Goal: Find specific fact: Find specific fact

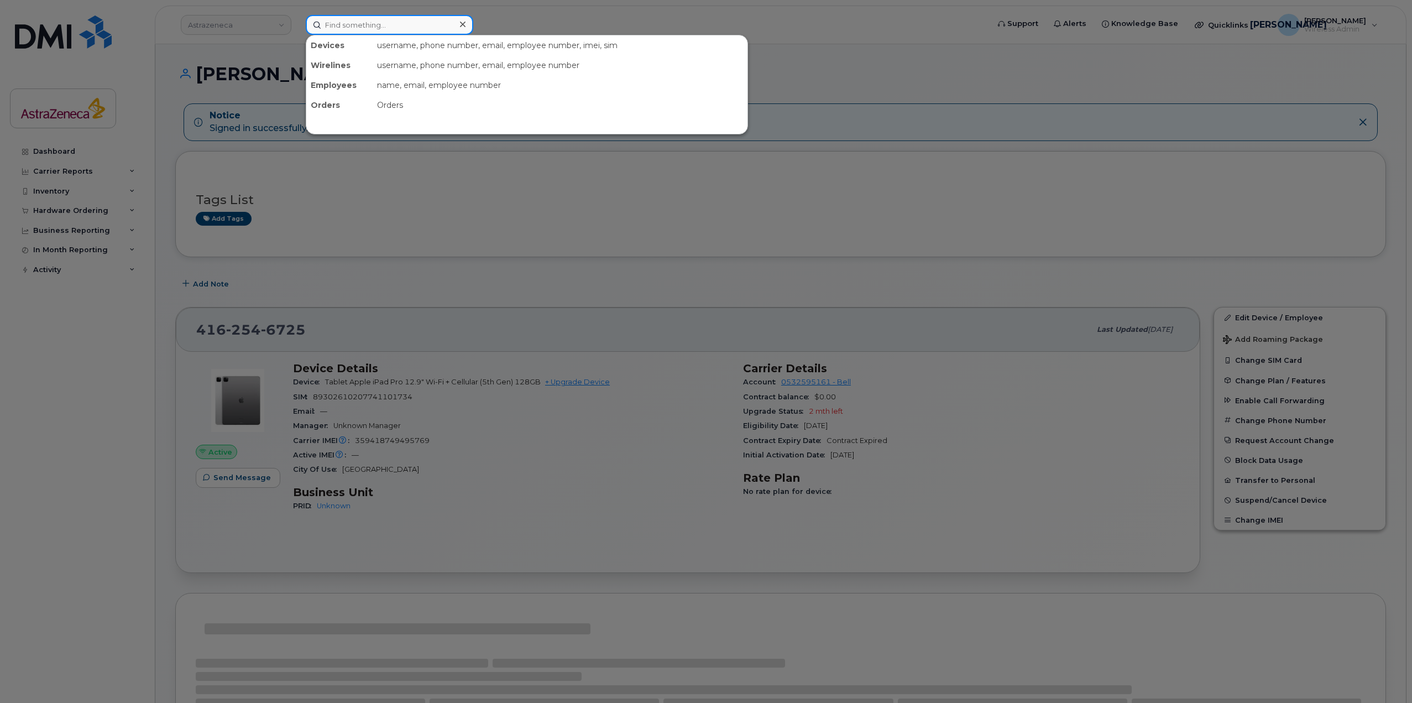
click at [450, 22] on input at bounding box center [390, 25] width 168 height 20
click at [677, 21] on div at bounding box center [706, 351] width 1412 height 703
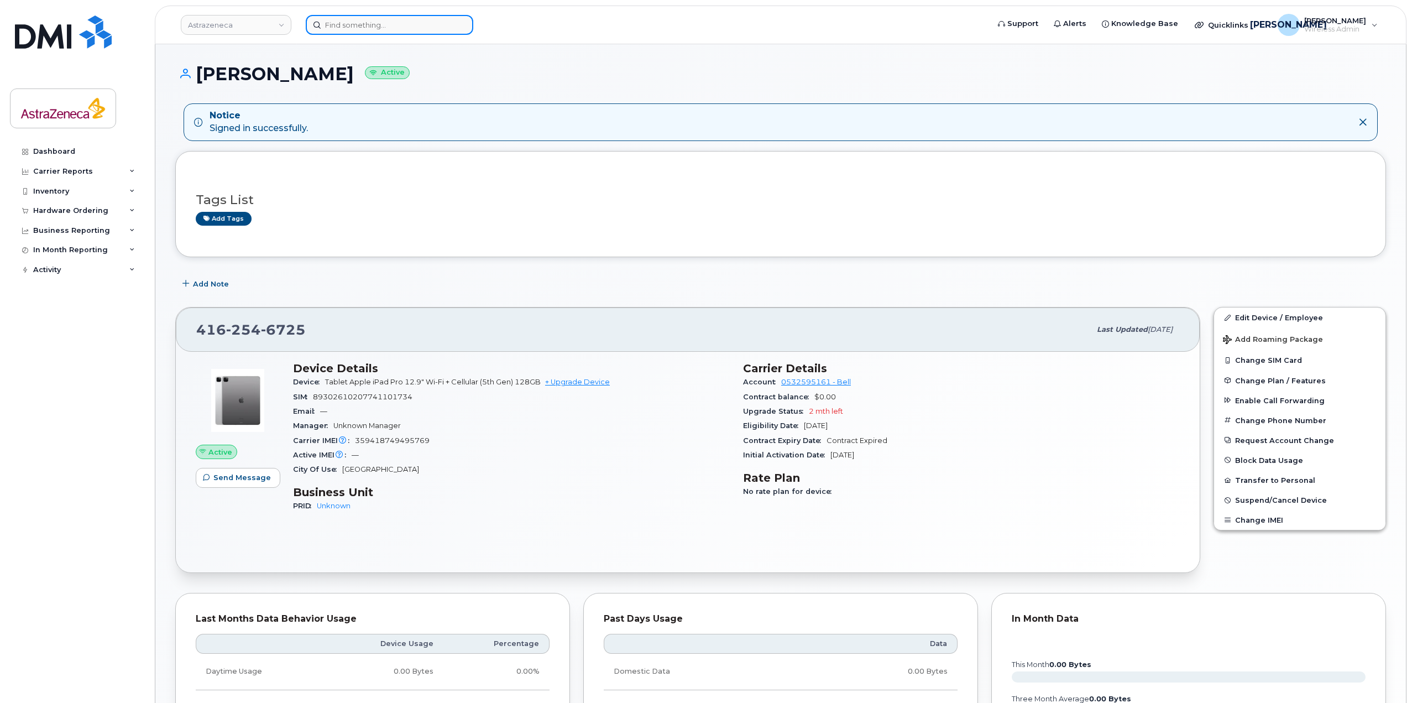
click at [384, 31] on input at bounding box center [390, 25] width 168 height 20
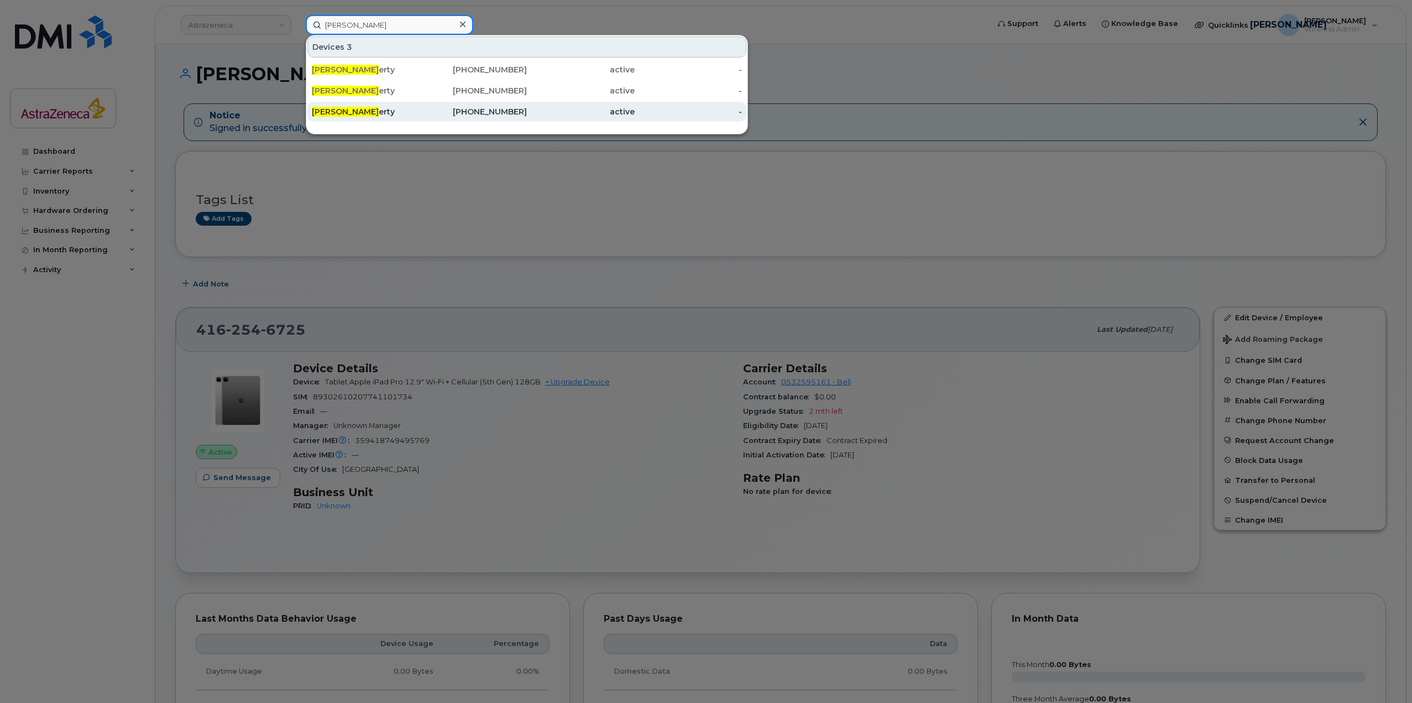
type input "[PERSON_NAME]"
click at [478, 111] on div "[PHONE_NUMBER]" at bounding box center [474, 111] width 108 height 11
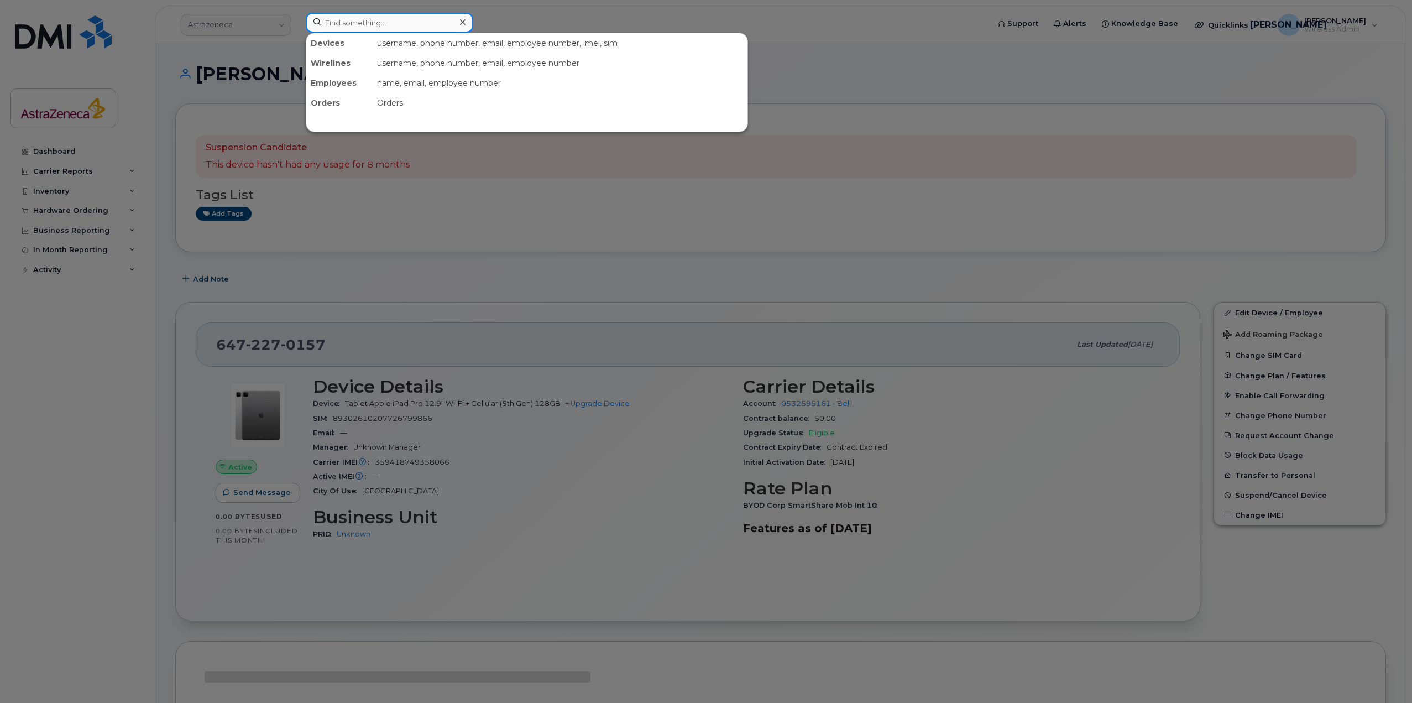
click at [367, 24] on input at bounding box center [390, 23] width 168 height 20
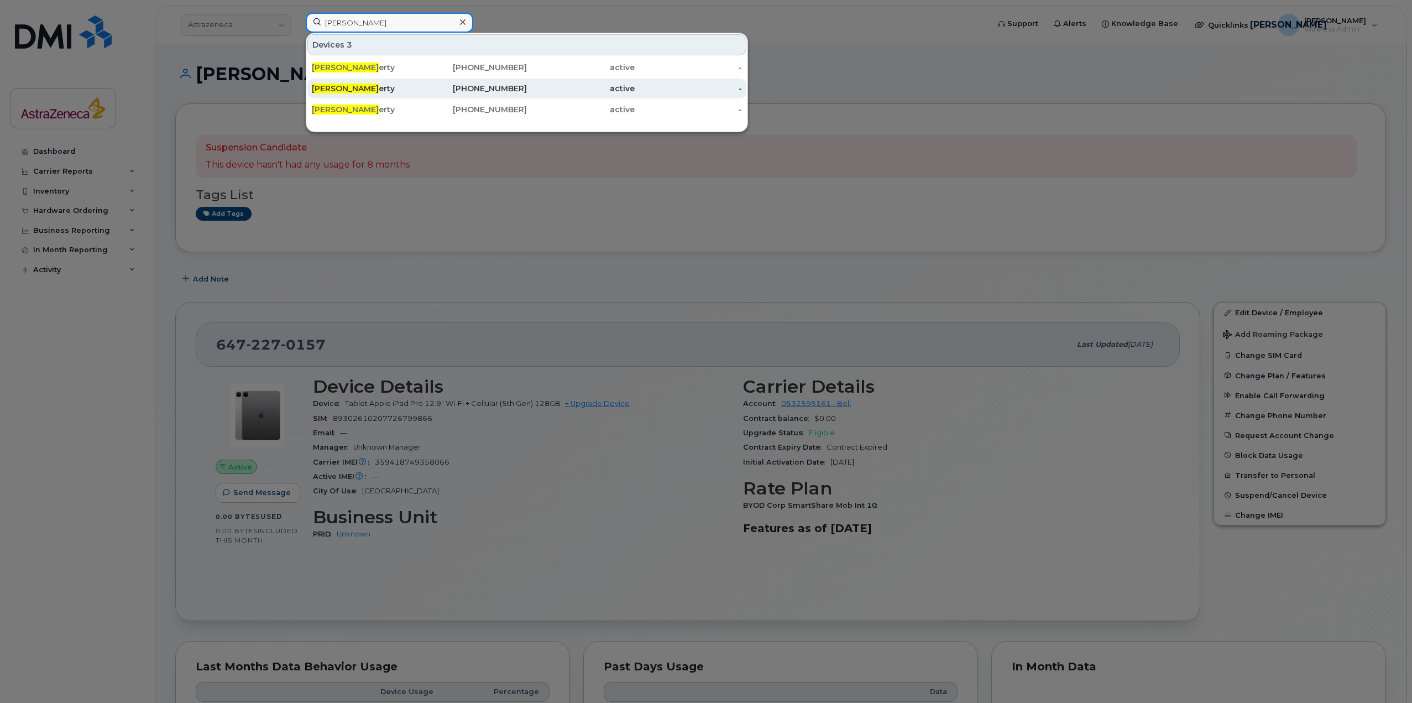
type input "michelle doh"
click at [461, 83] on div "[PHONE_NUMBER]" at bounding box center [474, 89] width 108 height 20
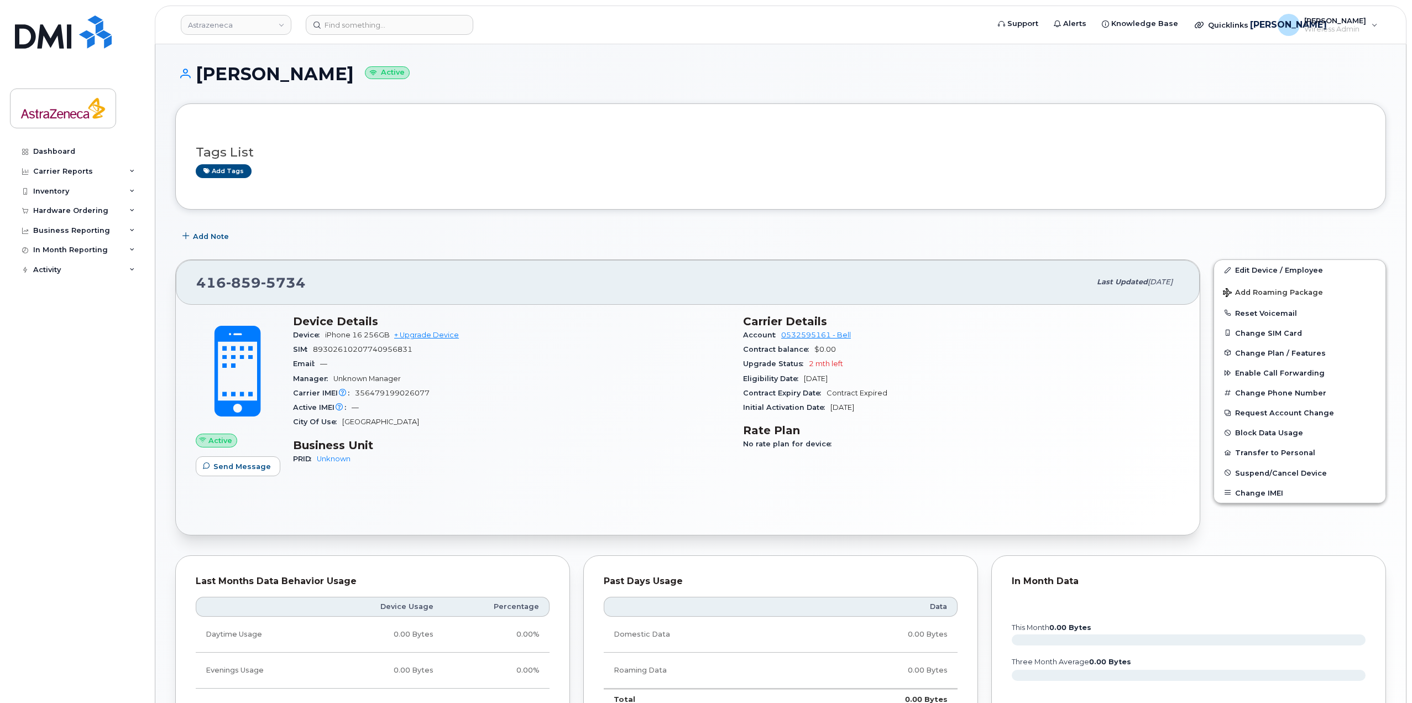
drag, startPoint x: 864, startPoint y: 379, endPoint x: 805, endPoint y: 375, distance: 59.3
click at [805, 375] on div "Eligibility Date Dec 18, 2025" at bounding box center [961, 379] width 437 height 14
click at [886, 374] on div "Eligibility Date Dec 18, 2025" at bounding box center [961, 379] width 437 height 14
